Goal: Task Accomplishment & Management: Use online tool/utility

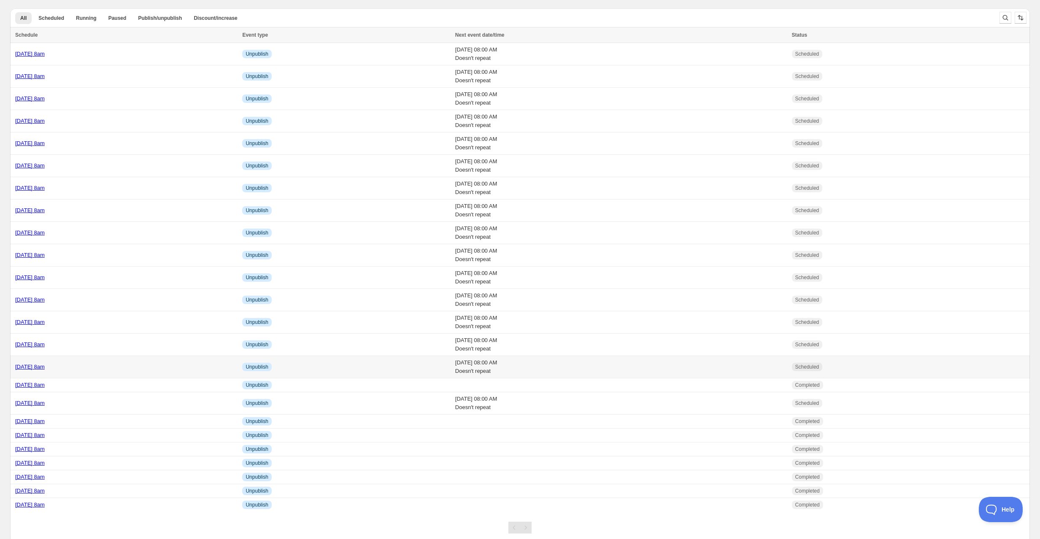
click at [117, 367] on div "[DATE] 8am" at bounding box center [126, 367] width 222 height 8
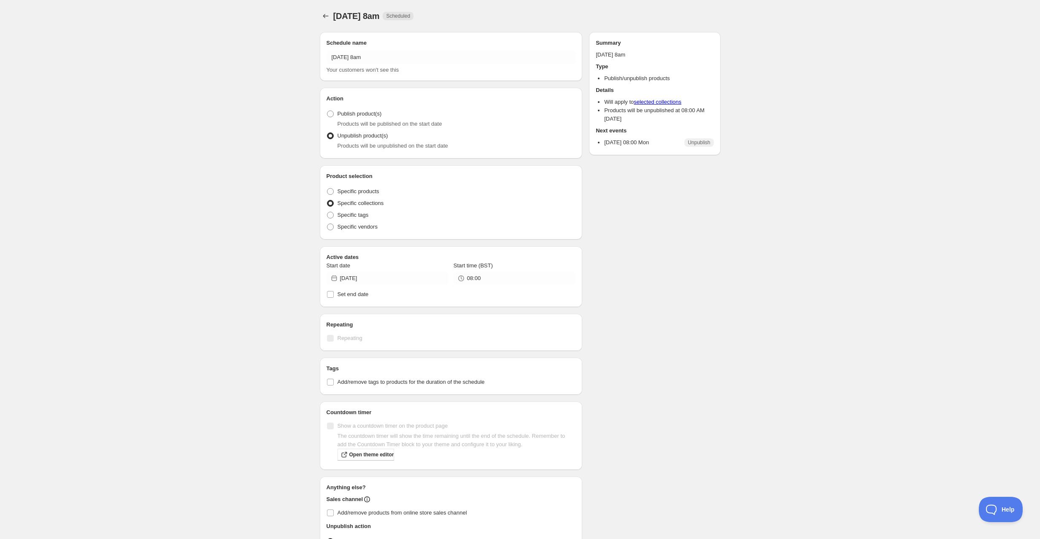
radio input "true"
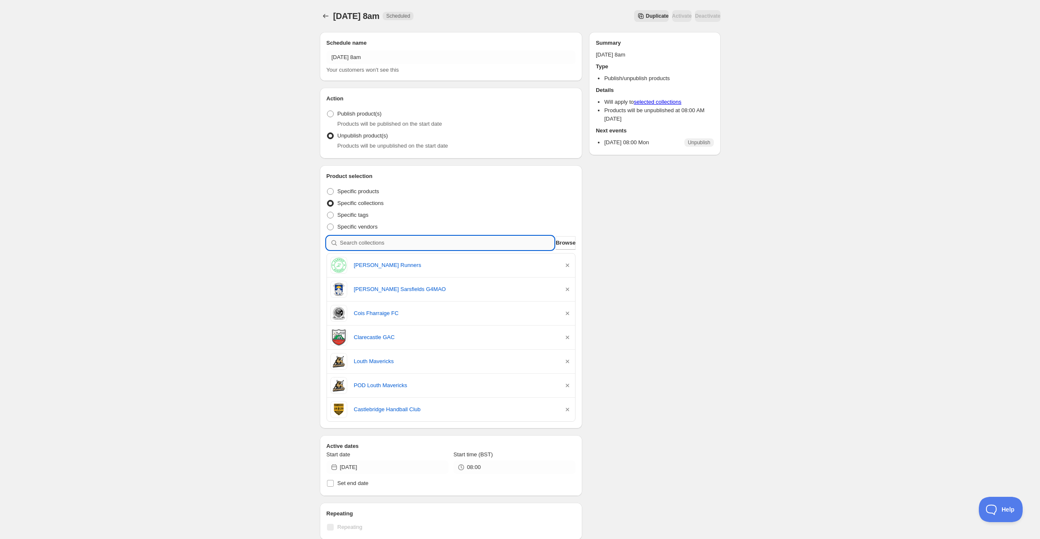
click at [370, 240] on input "search" at bounding box center [447, 242] width 214 height 13
paste input "St [PERSON_NAME] [PERSON_NAME]"
type input "St [PERSON_NAME] [PERSON_NAME]"
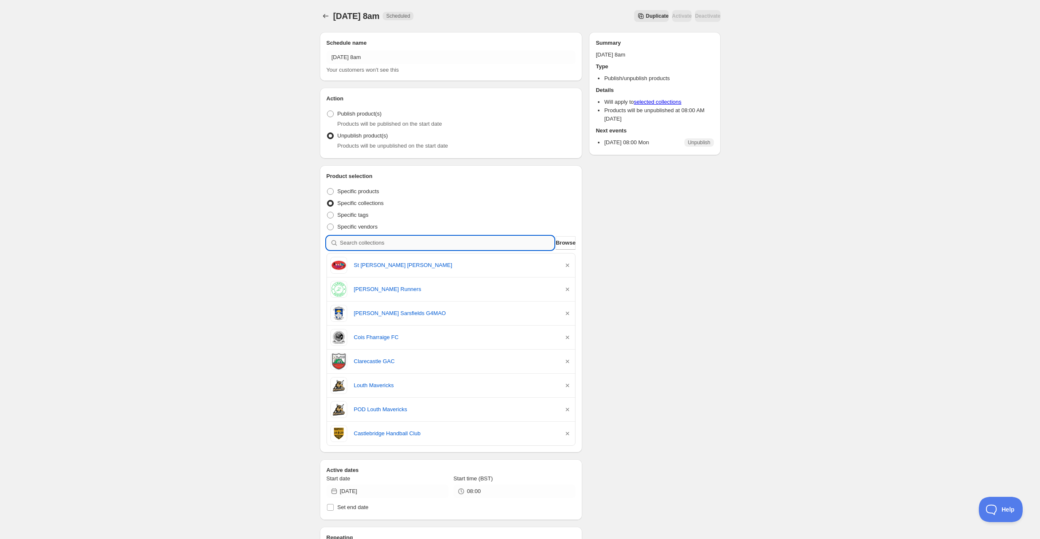
click at [375, 238] on input "search" at bounding box center [447, 242] width 214 height 13
paste input "Gorey Central School Students"
type input "Gorey Central School Students"
